Goal: Navigation & Orientation: Find specific page/section

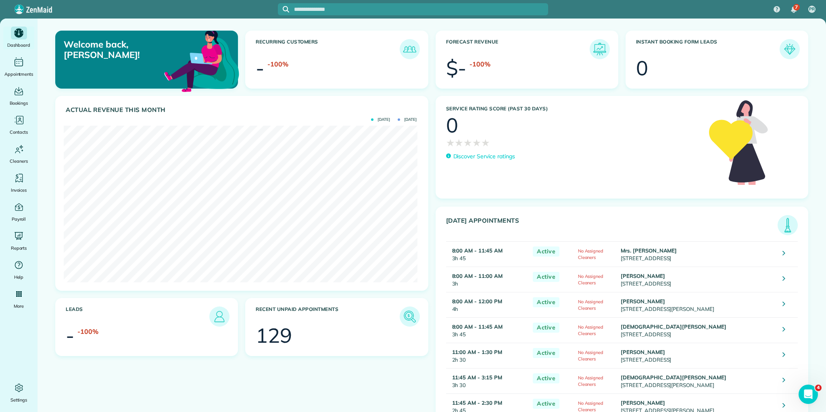
click at [784, 223] on img at bounding box center [787, 225] width 19 height 19
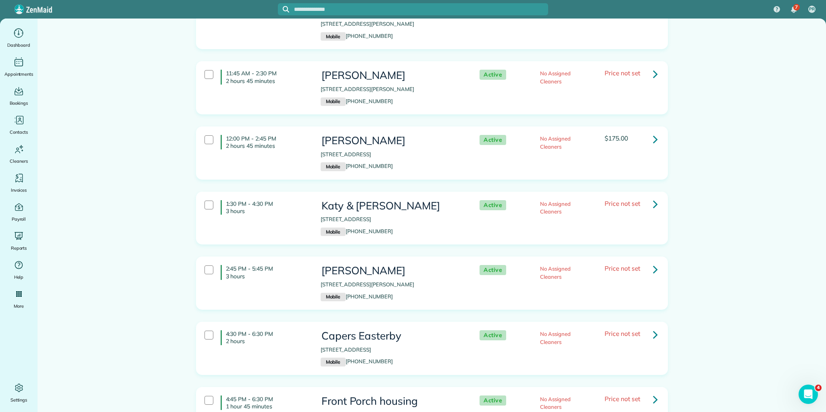
scroll to position [495, 0]
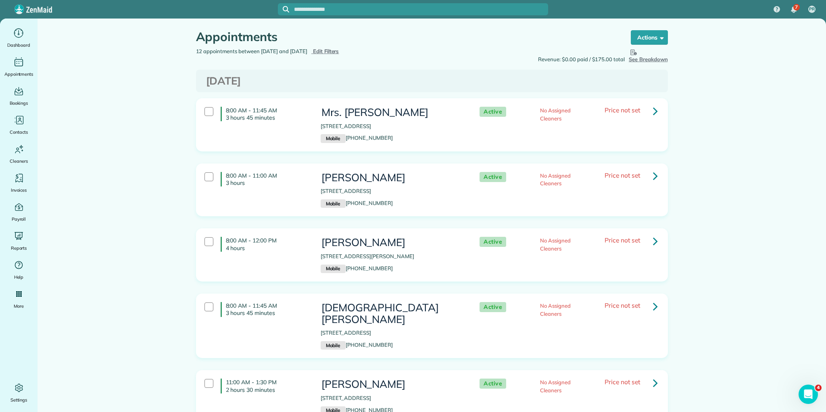
scroll to position [0, 0]
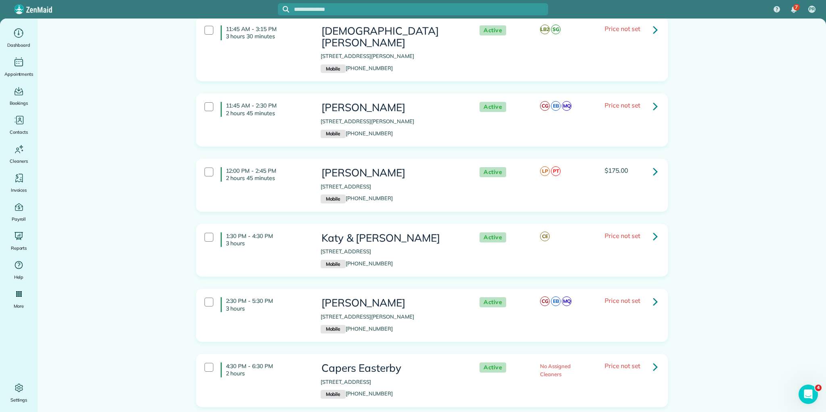
scroll to position [495, 0]
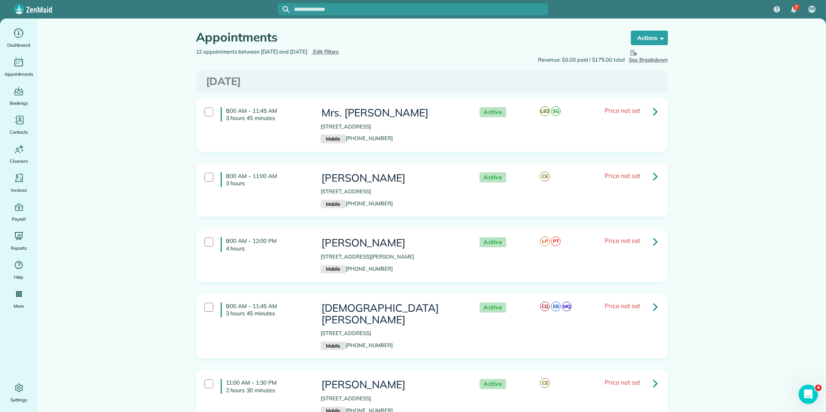
click at [222, 111] on h4 "8:00 AM - 11:45 AM 3 hours 45 minutes" at bounding box center [265, 114] width 88 height 15
click at [223, 123] on div "8:00 AM - 11:45 AM 3 hours 45 minutes" at bounding box center [256, 114] width 116 height 23
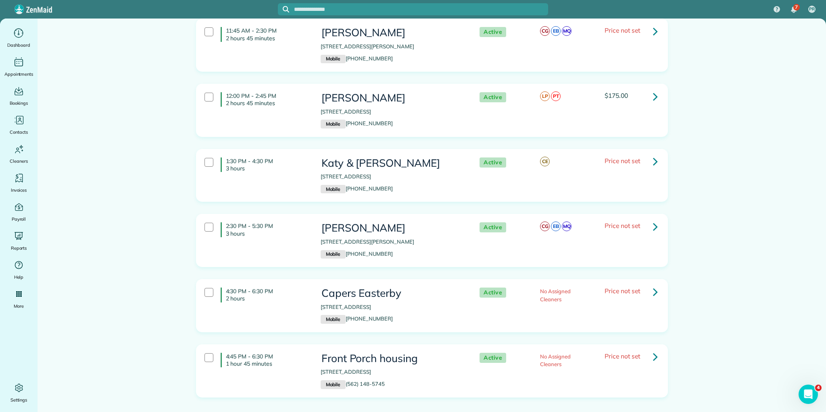
scroll to position [495, 0]
drag, startPoint x: 224, startPoint y: 109, endPoint x: 733, endPoint y: 406, distance: 589.9
click at [755, 412] on html "7 PR Dashboard Appointments Bookings Contacts Cleaners Invoices Payroll Reports…" at bounding box center [413, 206] width 826 height 412
copy div "8:00 AM - 11:45 AM 3 hours 45 minutes Mrs. Michelle Doherty 26 Brookton Court G…"
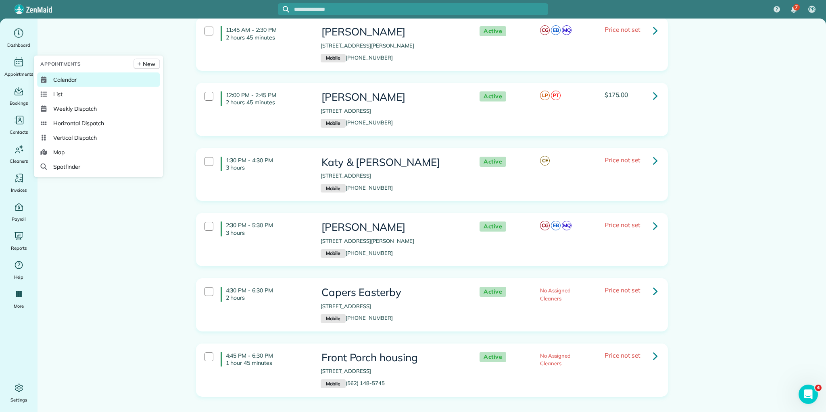
click at [60, 76] on span "Calendar" at bounding box center [64, 80] width 23 height 8
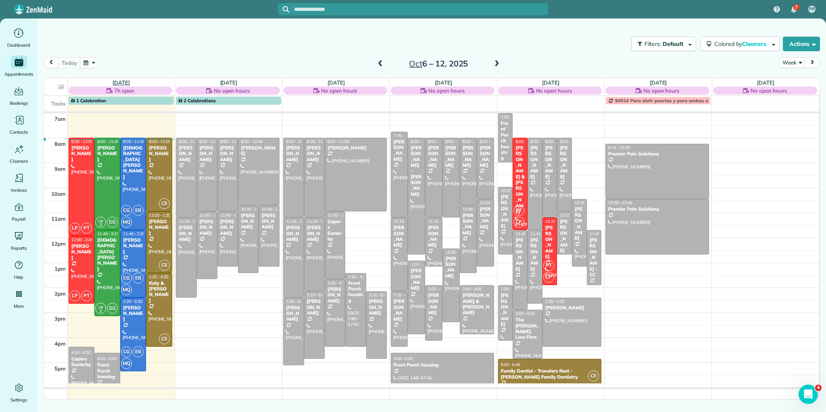
click at [115, 82] on link "[DATE]" at bounding box center [120, 82] width 17 height 6
click at [125, 80] on link "[DATE]" at bounding box center [120, 82] width 17 height 6
click at [119, 80] on link "[DATE]" at bounding box center [120, 82] width 17 height 6
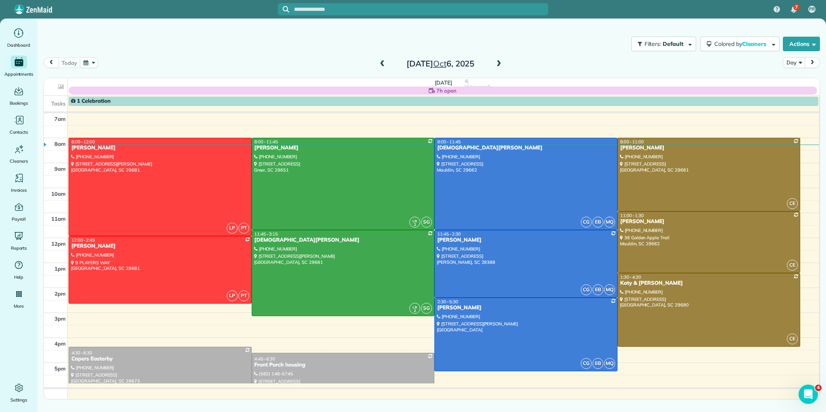
click at [499, 65] on span at bounding box center [498, 63] width 9 height 7
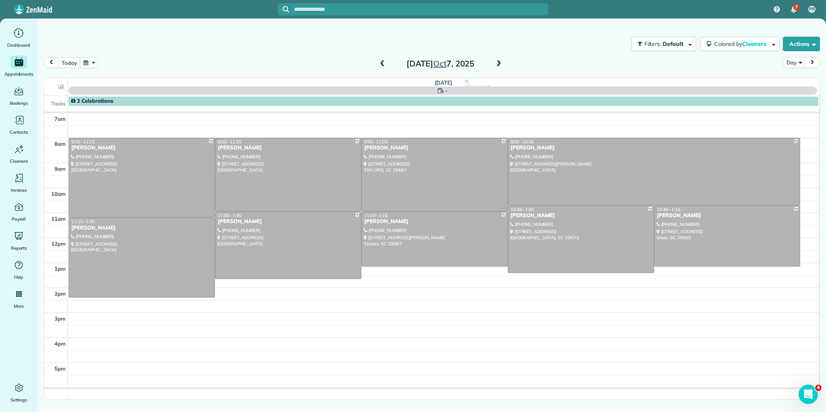
click at [499, 65] on span at bounding box center [498, 63] width 9 height 7
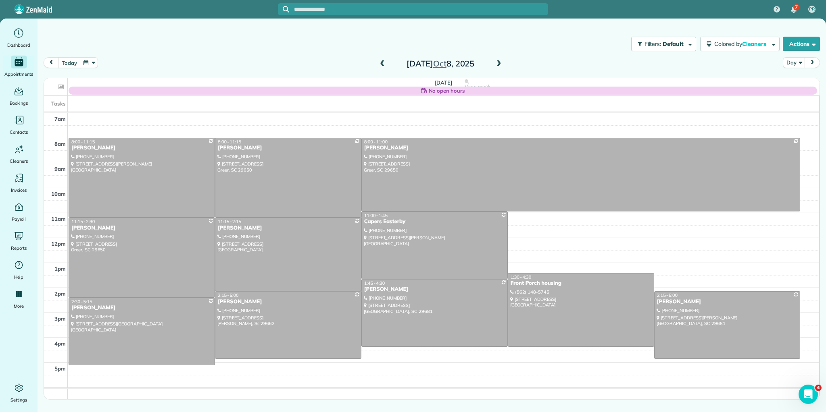
click at [499, 65] on span at bounding box center [498, 63] width 9 height 7
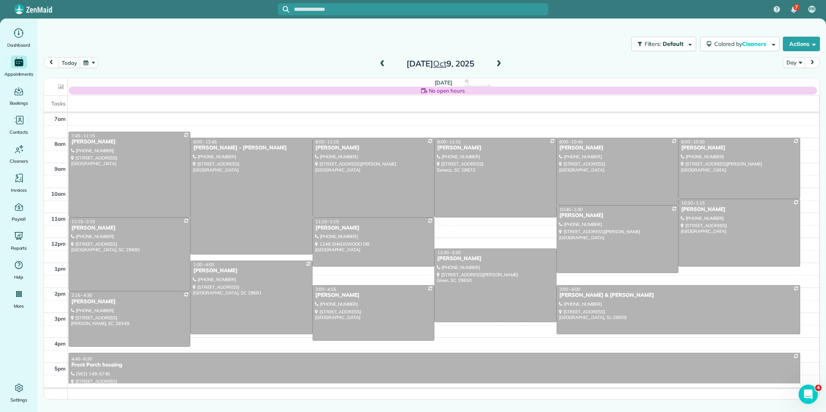
click at [499, 65] on span at bounding box center [498, 63] width 9 height 7
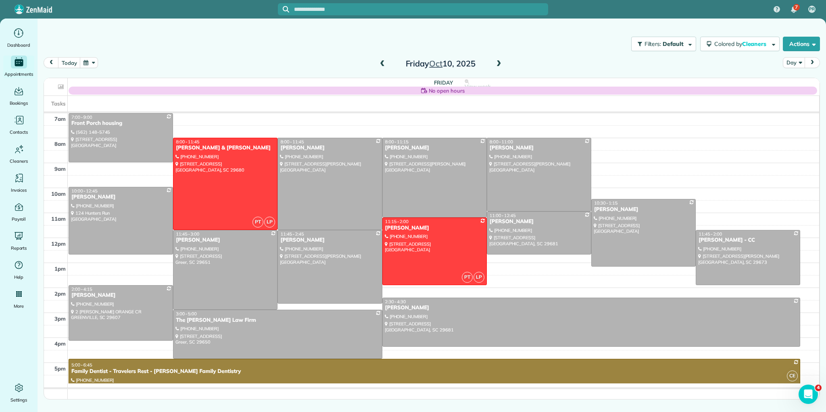
click at [381, 64] on span at bounding box center [382, 63] width 9 height 7
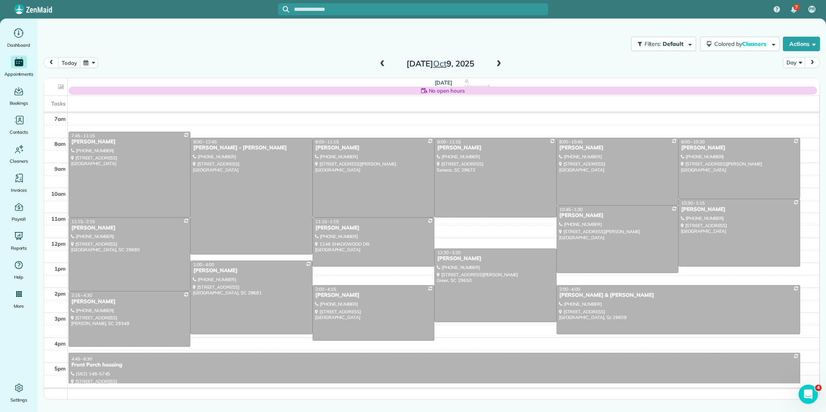
click at [381, 64] on span at bounding box center [382, 63] width 9 height 7
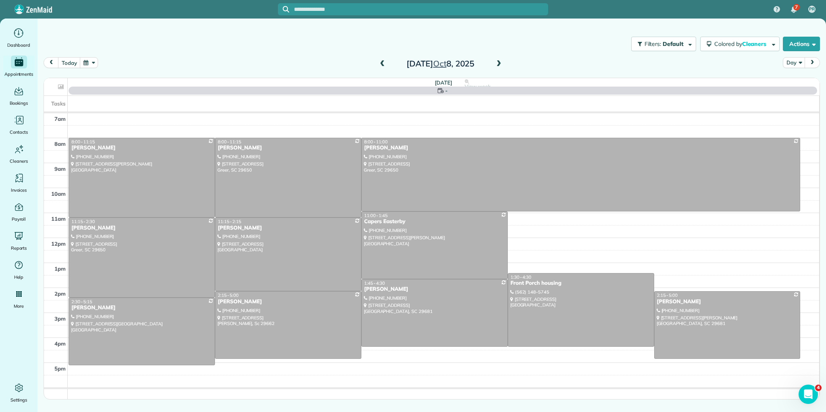
click at [381, 64] on span at bounding box center [382, 63] width 9 height 7
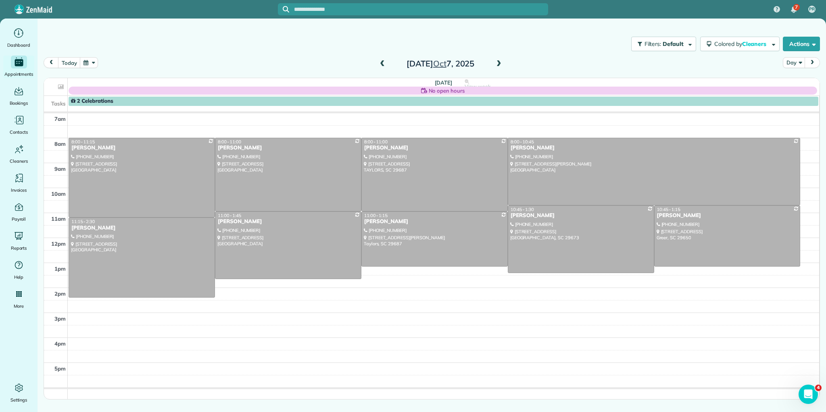
click at [381, 64] on span at bounding box center [382, 63] width 9 height 7
